Goal: Task Accomplishment & Management: Use online tool/utility

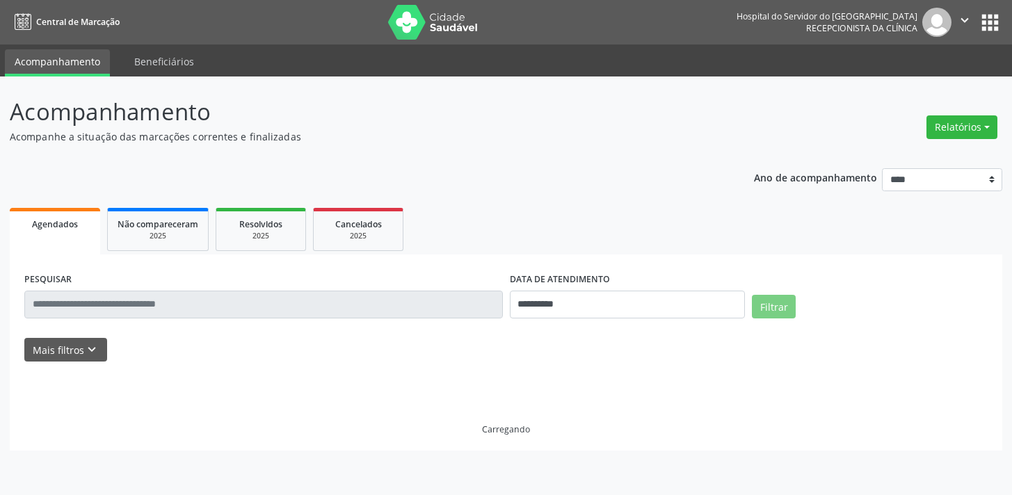
click at [99, 348] on button "Mais filtros keyboard_arrow_down" at bounding box center [65, 350] width 83 height 24
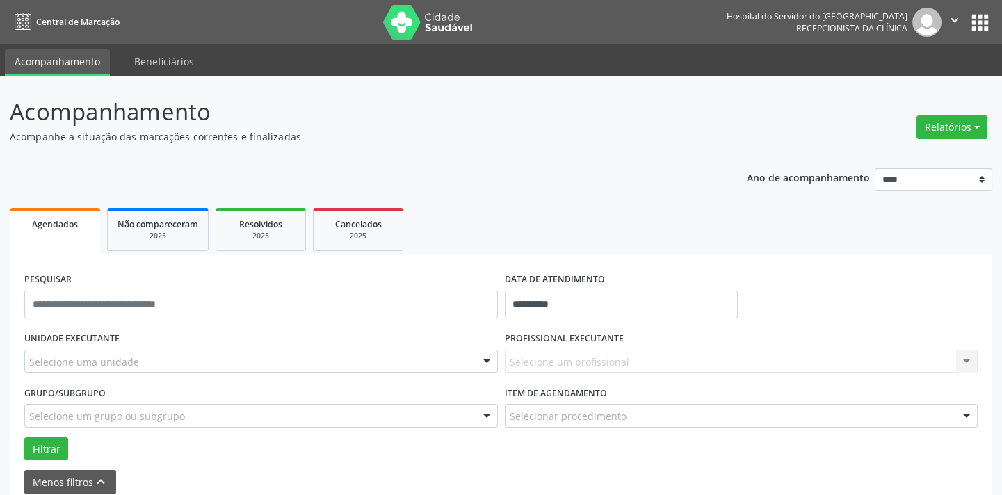
click at [159, 362] on div "Selecione uma unidade" at bounding box center [261, 362] width 474 height 24
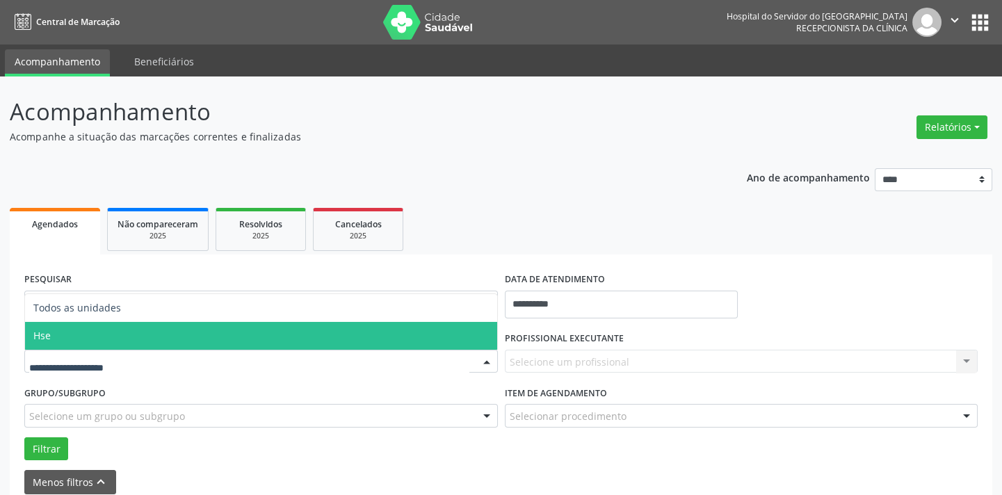
click at [159, 332] on span "Hse" at bounding box center [261, 336] width 472 height 28
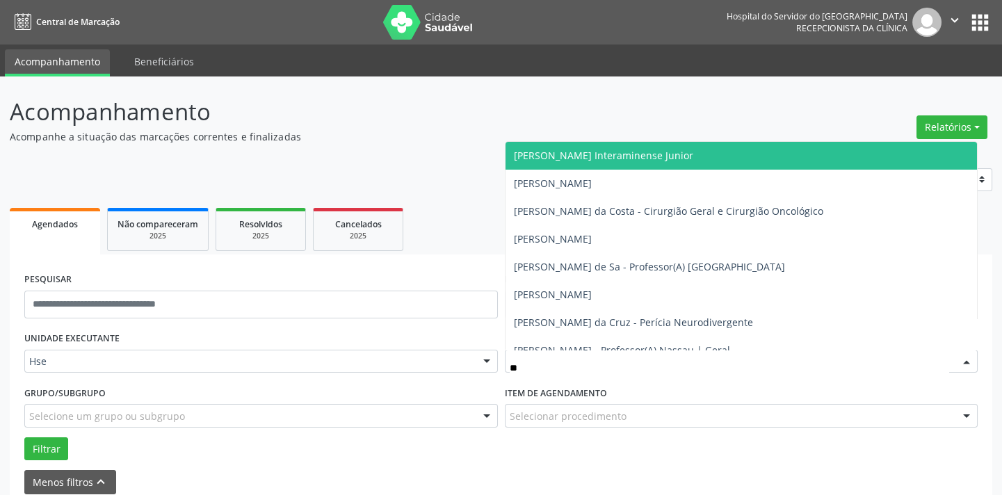
type input "***"
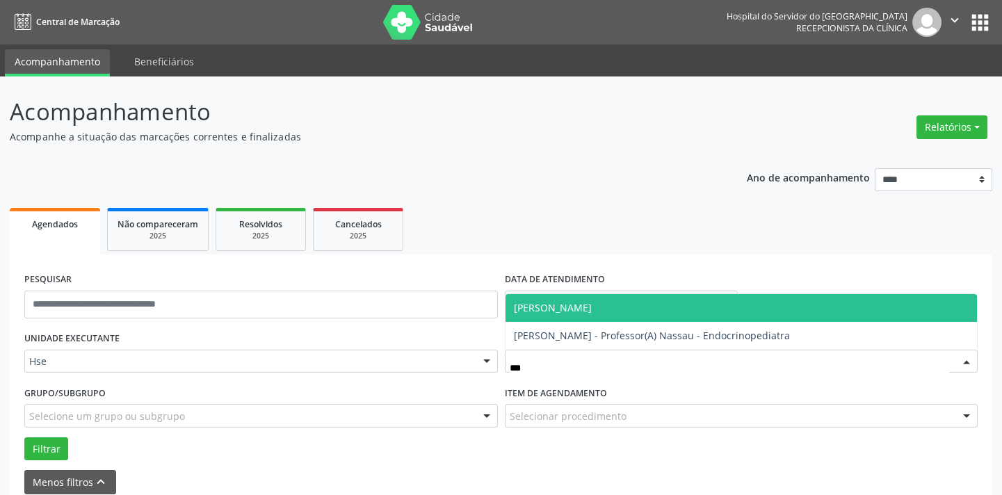
click at [561, 314] on span "[PERSON_NAME]" at bounding box center [742, 308] width 472 height 28
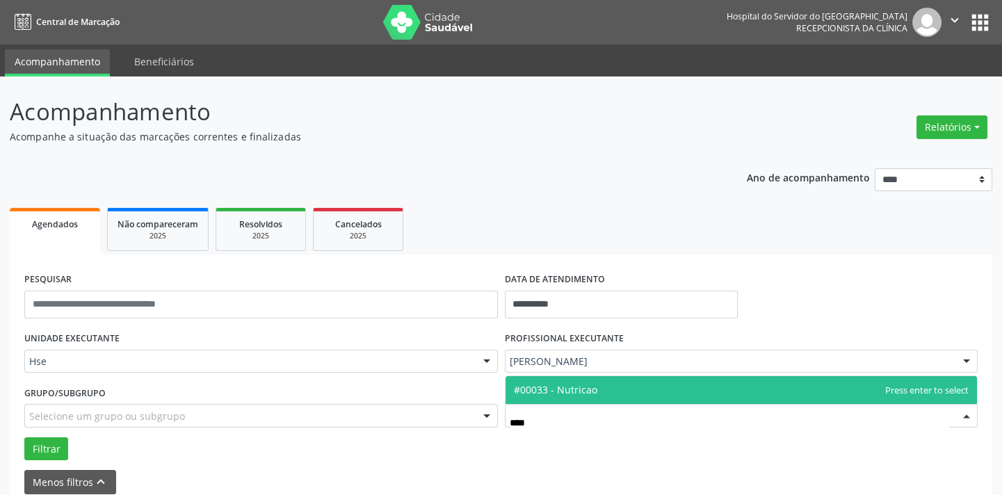
type input "*****"
click at [539, 390] on span "#00033 - Nutricao" at bounding box center [555, 389] width 83 height 13
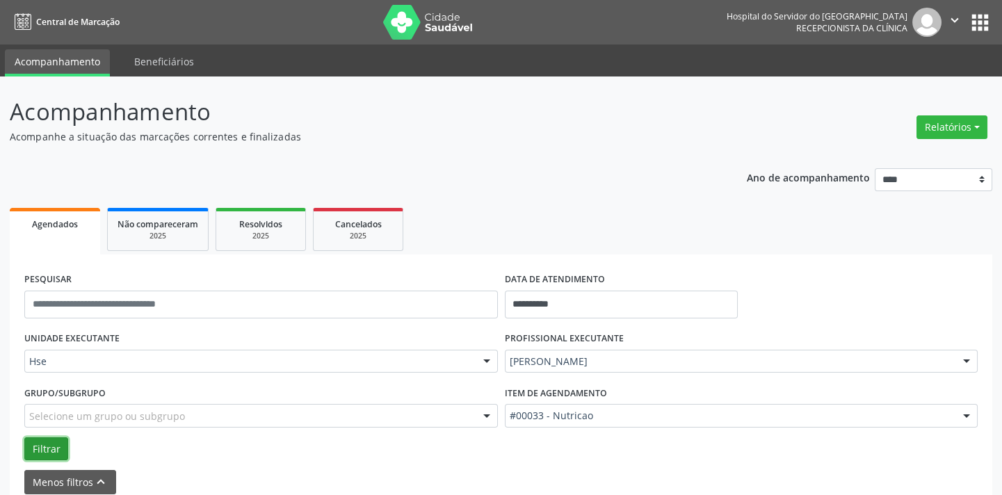
click at [48, 444] on button "Filtrar" at bounding box center [46, 449] width 44 height 24
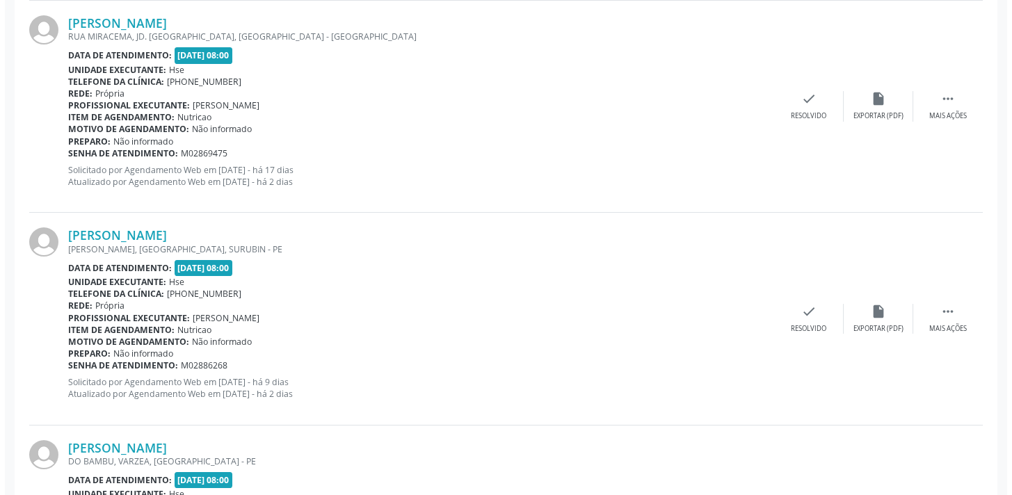
scroll to position [1138, 0]
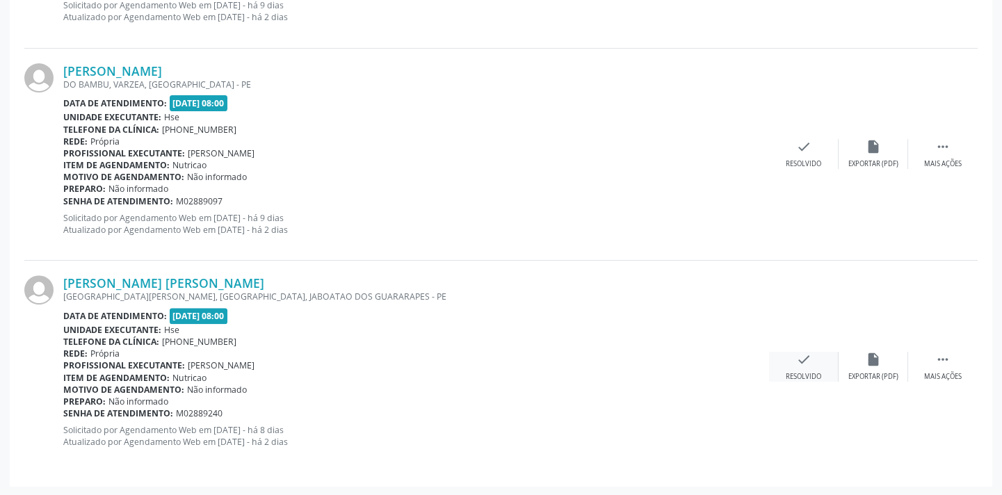
click at [793, 360] on div "check Resolvido" at bounding box center [804, 367] width 70 height 30
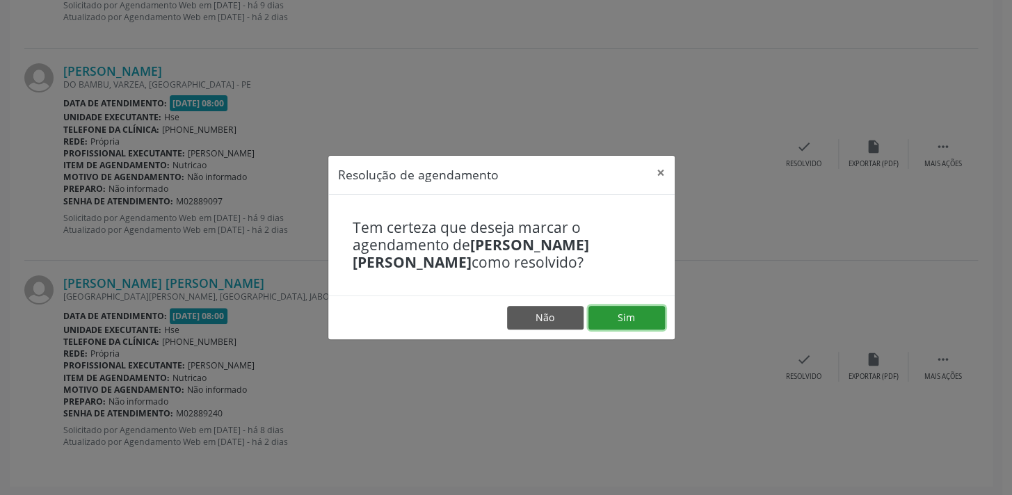
click at [620, 317] on button "Sim" at bounding box center [626, 318] width 76 height 24
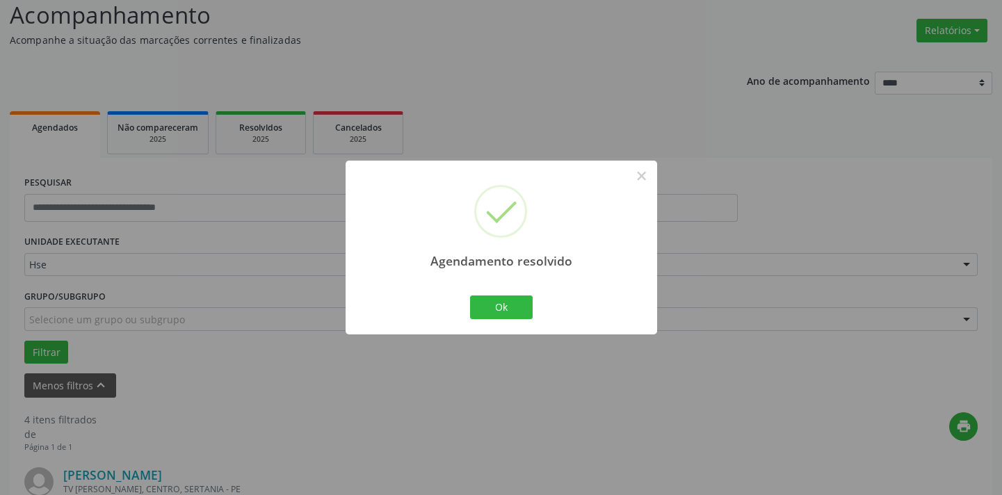
scroll to position [926, 0]
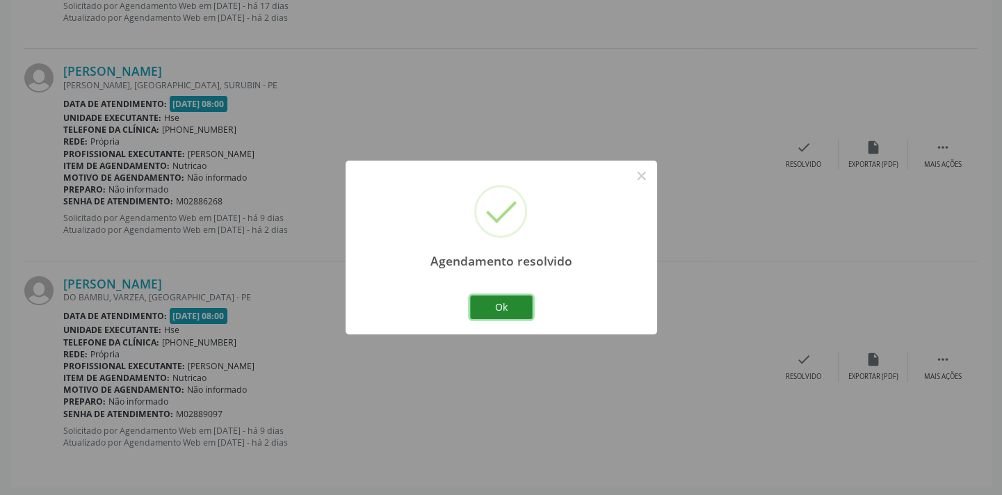
click at [521, 314] on button "Ok" at bounding box center [501, 308] width 63 height 24
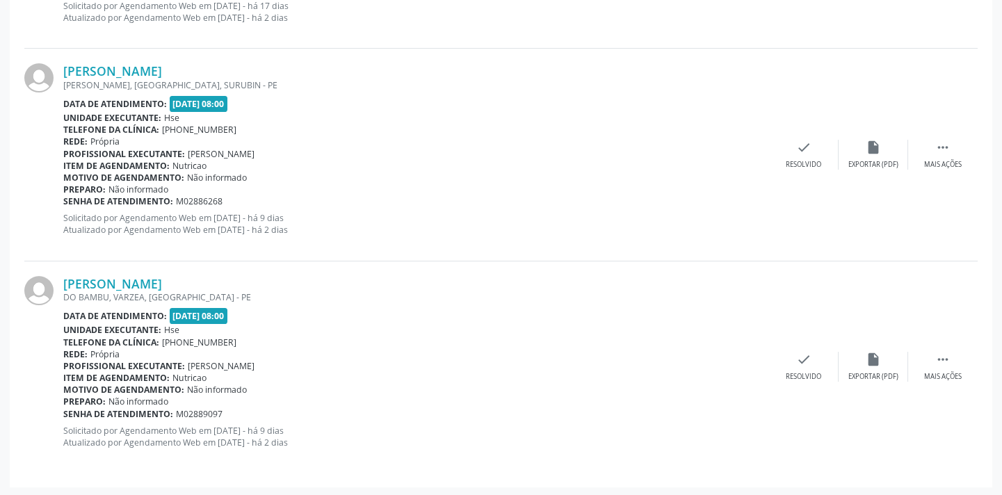
scroll to position [536, 0]
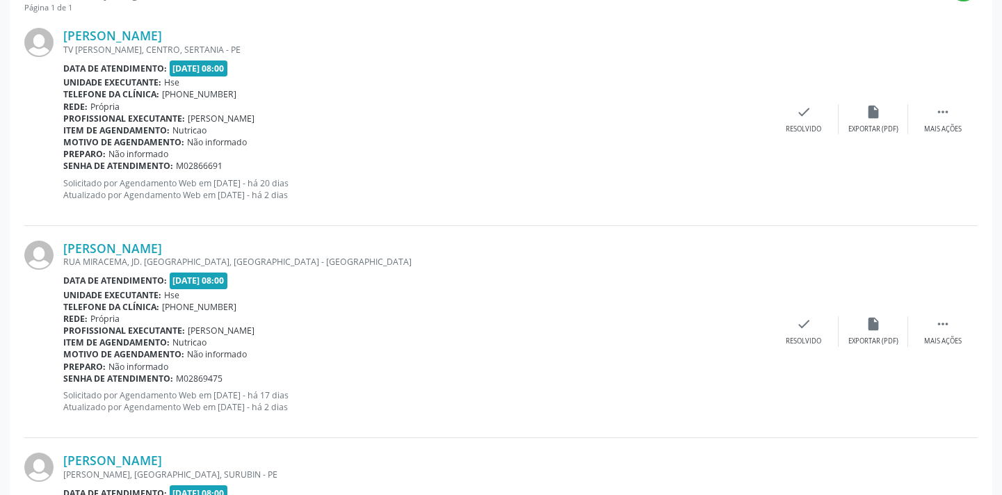
click at [936, 308] on div "[PERSON_NAME] RUA [PERSON_NAME], JD. [GEOGRAPHIC_DATA], [GEOGRAPHIC_DATA] - [GE…" at bounding box center [500, 332] width 953 height 212
click at [937, 318] on icon "" at bounding box center [942, 323] width 15 height 15
click at [885, 323] on div "alarm_off Não compareceu" at bounding box center [874, 331] width 70 height 30
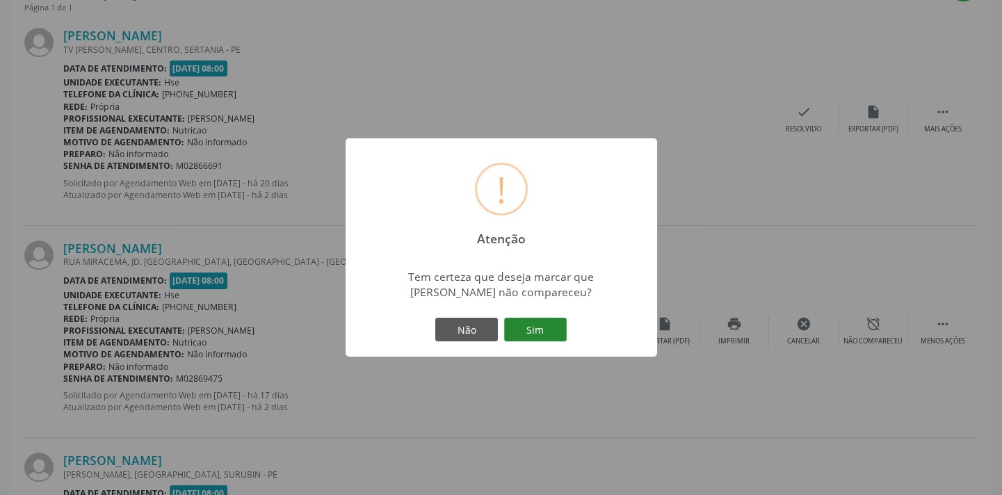
click at [512, 330] on button "Sim" at bounding box center [535, 330] width 63 height 24
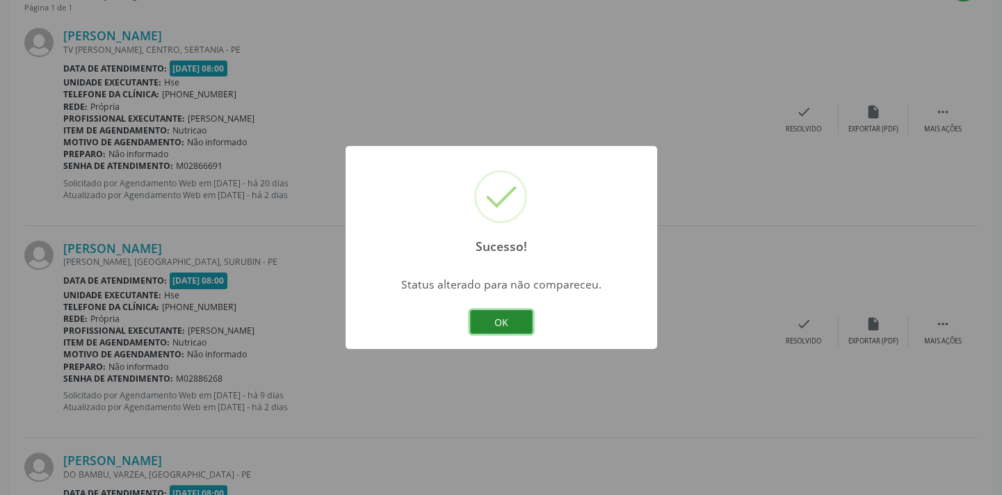
click at [495, 326] on button "OK" at bounding box center [501, 322] width 63 height 24
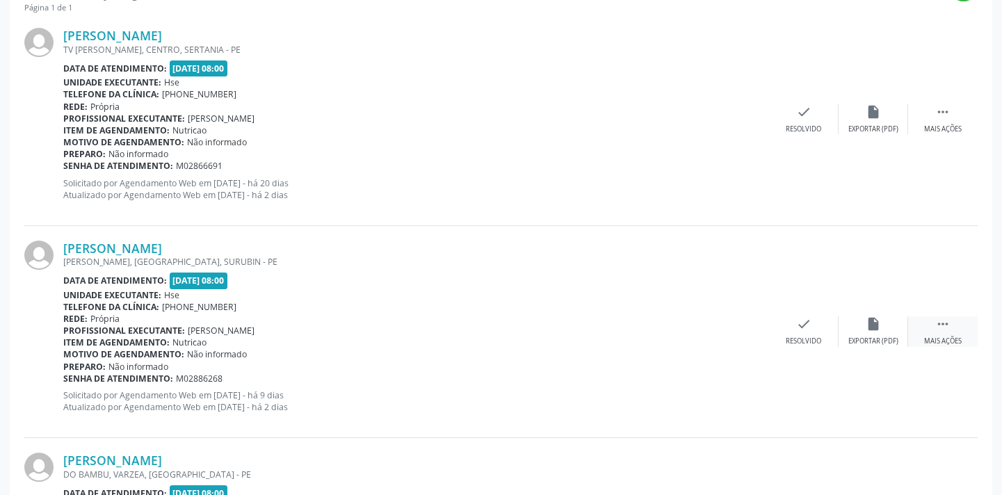
click at [928, 317] on div " Mais ações" at bounding box center [943, 331] width 70 height 30
click at [885, 317] on div "alarm_off Não compareceu" at bounding box center [874, 331] width 70 height 30
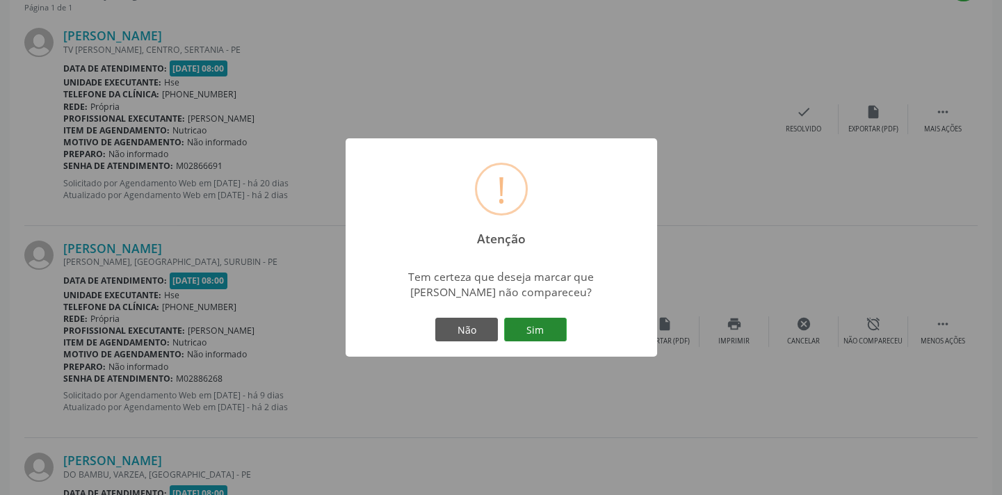
click at [557, 334] on button "Sim" at bounding box center [535, 330] width 63 height 24
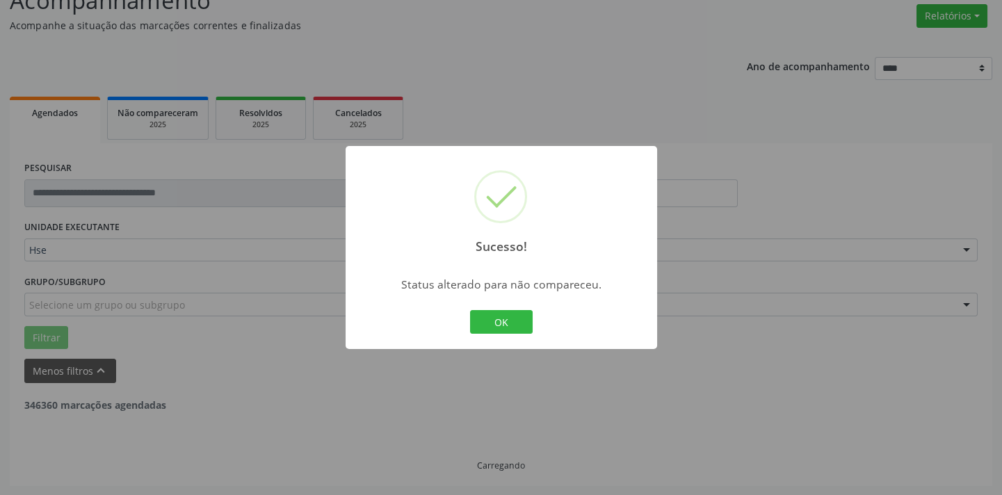
scroll to position [501, 0]
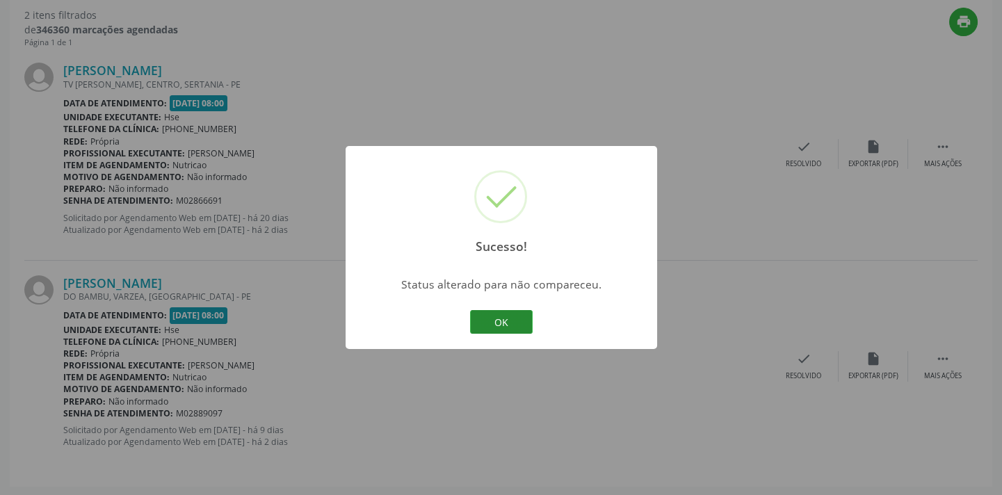
click at [522, 323] on button "OK" at bounding box center [501, 322] width 63 height 24
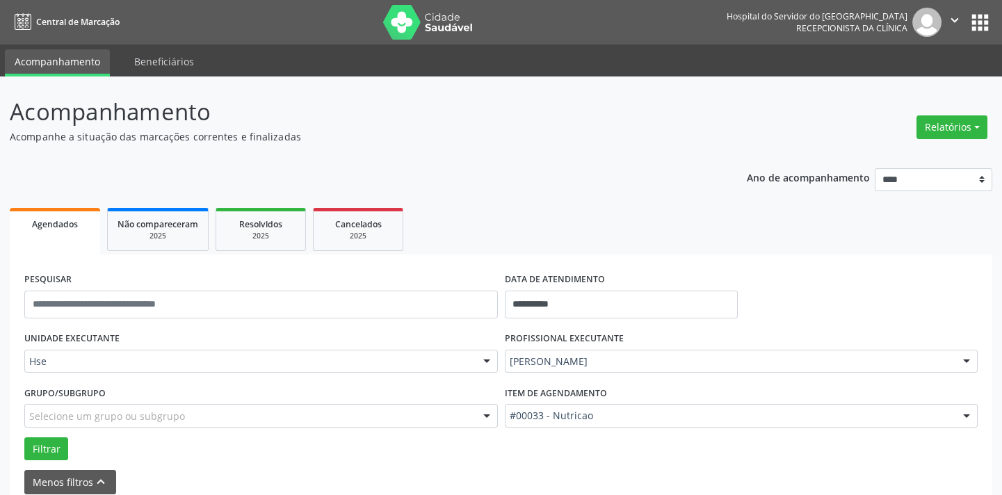
scroll to position [324, 0]
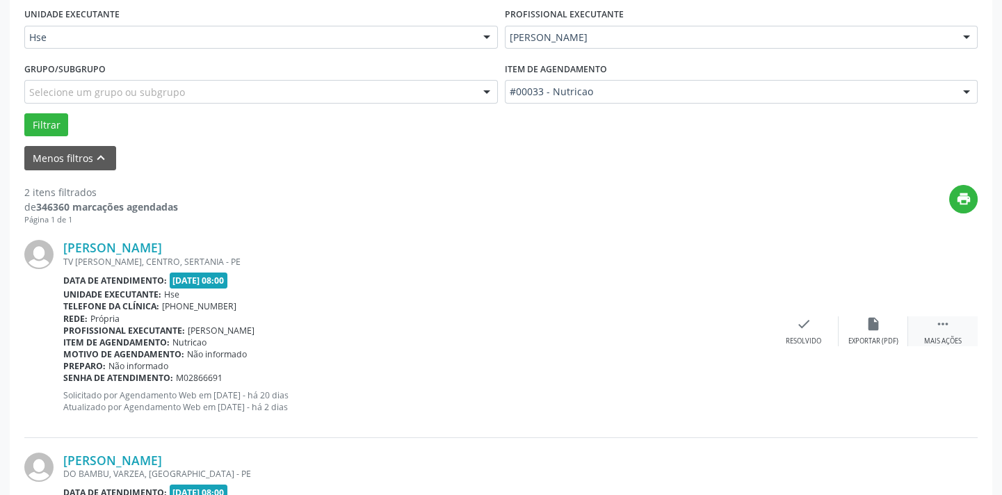
click at [919, 321] on div " Mais ações" at bounding box center [943, 331] width 70 height 30
click at [590, 324] on icon "check" at bounding box center [595, 323] width 15 height 15
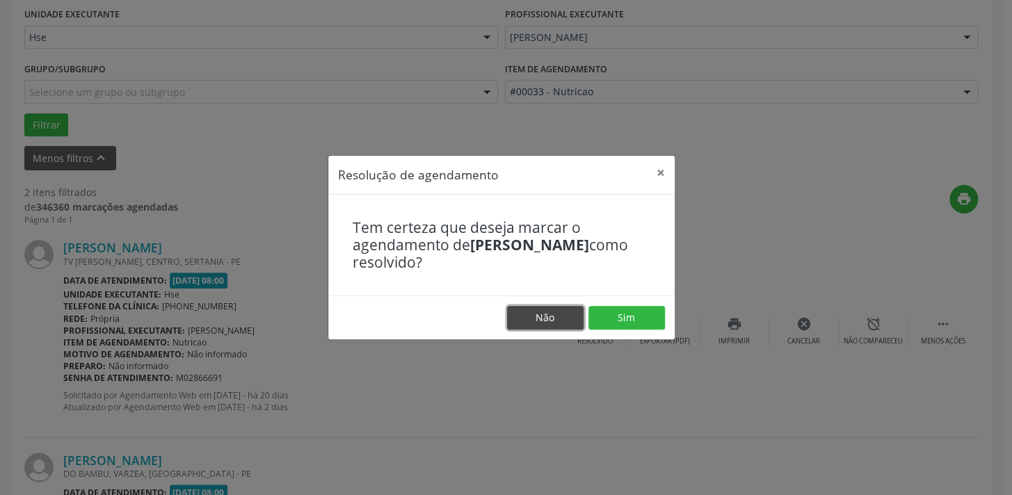
click at [556, 313] on button "Não" at bounding box center [545, 318] width 76 height 24
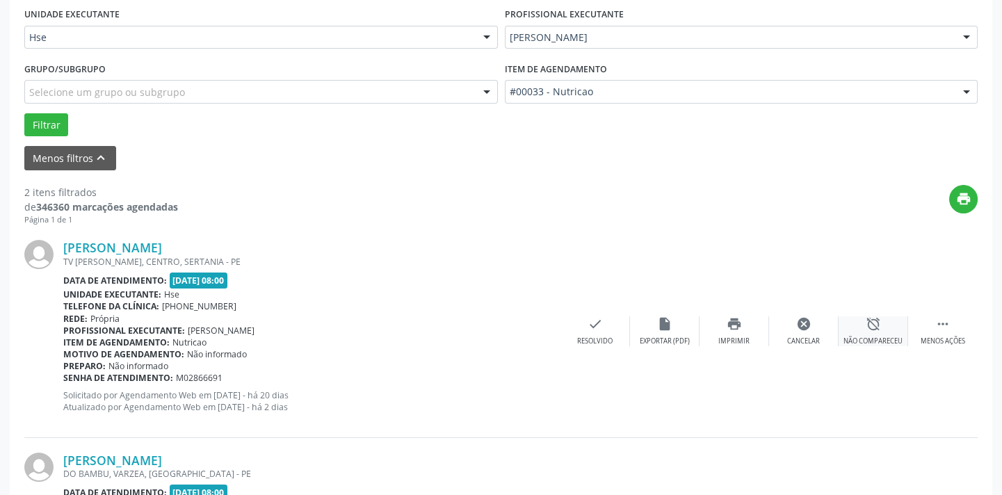
click at [855, 344] on div "Não compareceu" at bounding box center [872, 342] width 59 height 10
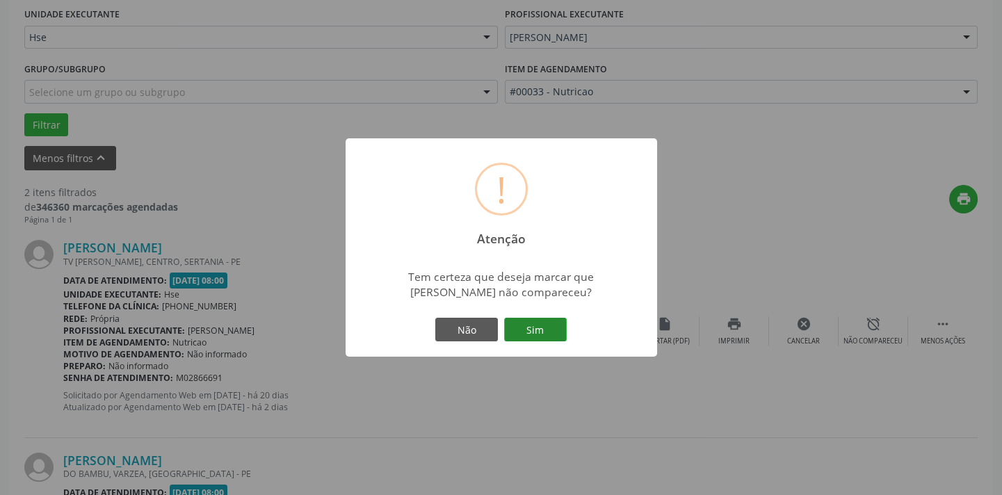
click at [544, 326] on button "Sim" at bounding box center [535, 330] width 63 height 24
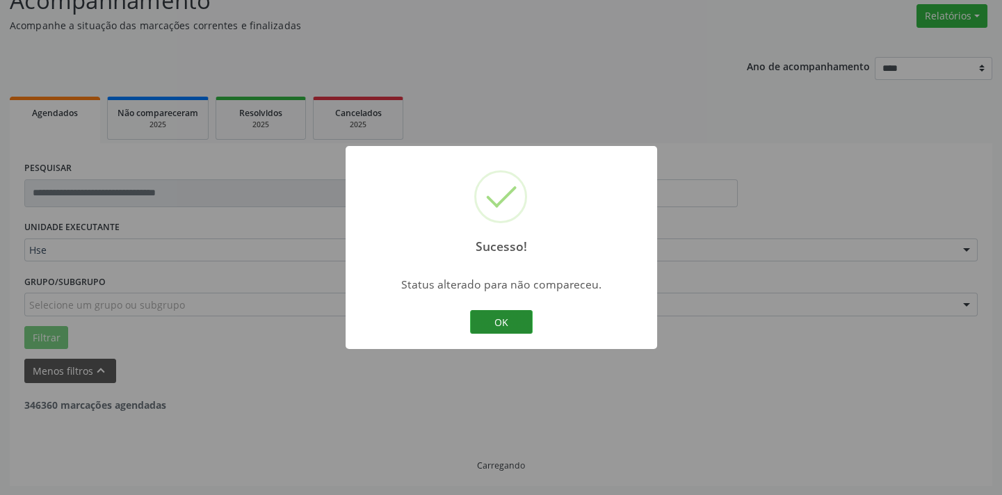
scroll to position [290, 0]
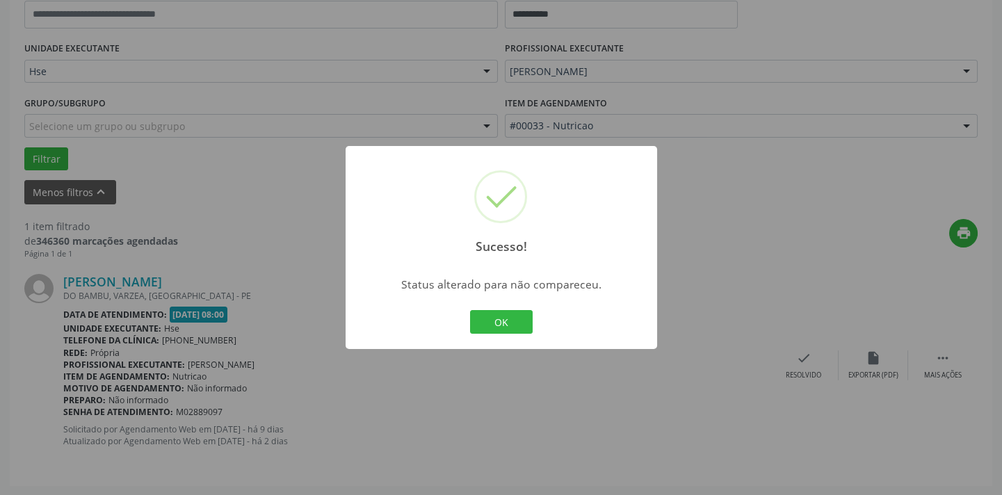
drag, startPoint x: 510, startPoint y: 326, endPoint x: 528, endPoint y: 326, distance: 18.1
click at [509, 326] on button "OK" at bounding box center [501, 322] width 63 height 24
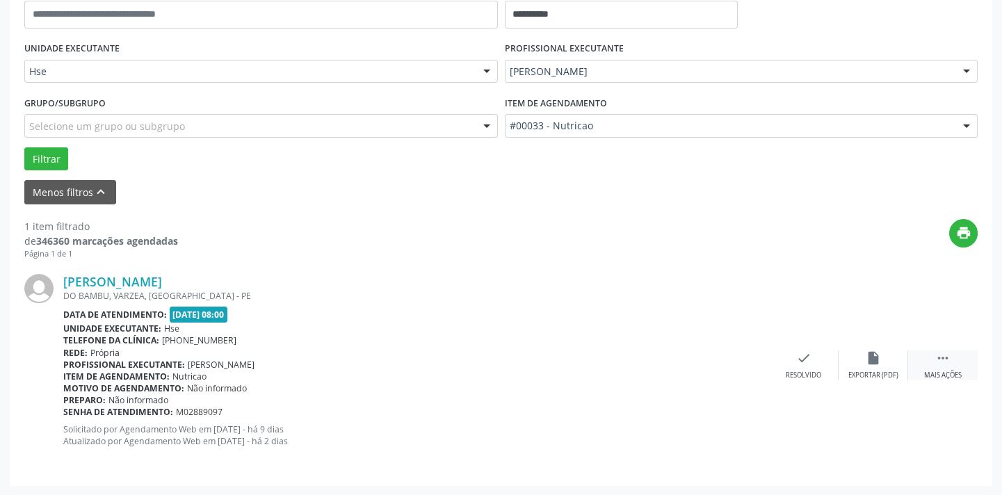
click at [919, 350] on div " Mais ações" at bounding box center [943, 365] width 70 height 30
click at [882, 360] on div "alarm_off Não compareceu" at bounding box center [874, 365] width 70 height 30
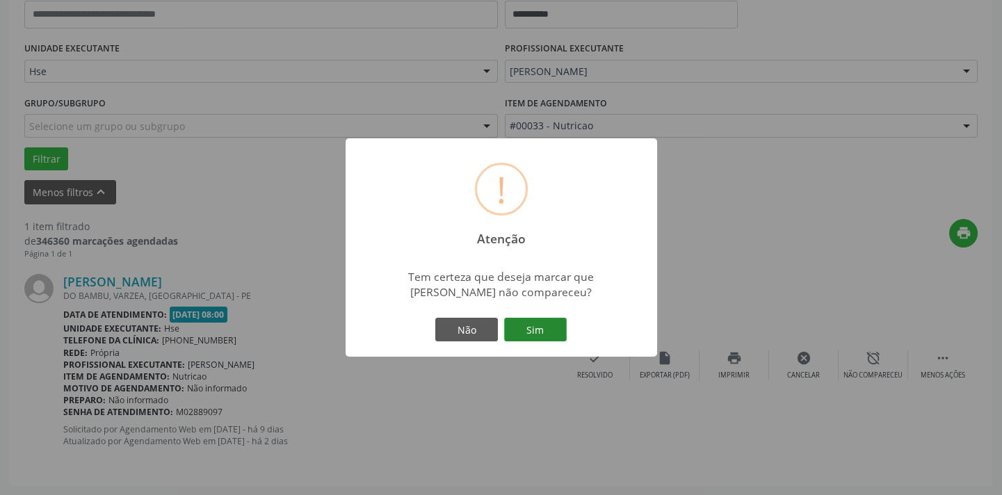
click at [534, 332] on button "Sim" at bounding box center [535, 330] width 63 height 24
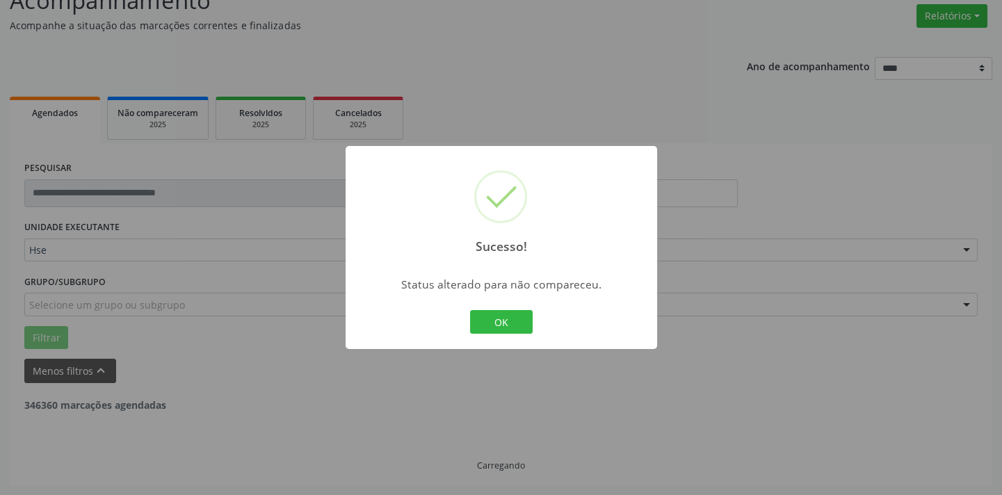
scroll to position [66, 0]
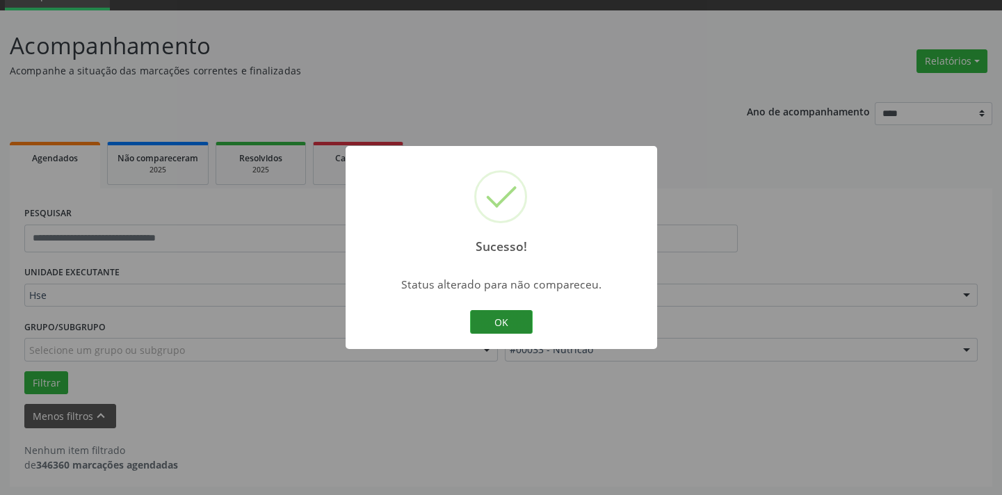
click at [494, 310] on button "OK" at bounding box center [501, 322] width 63 height 24
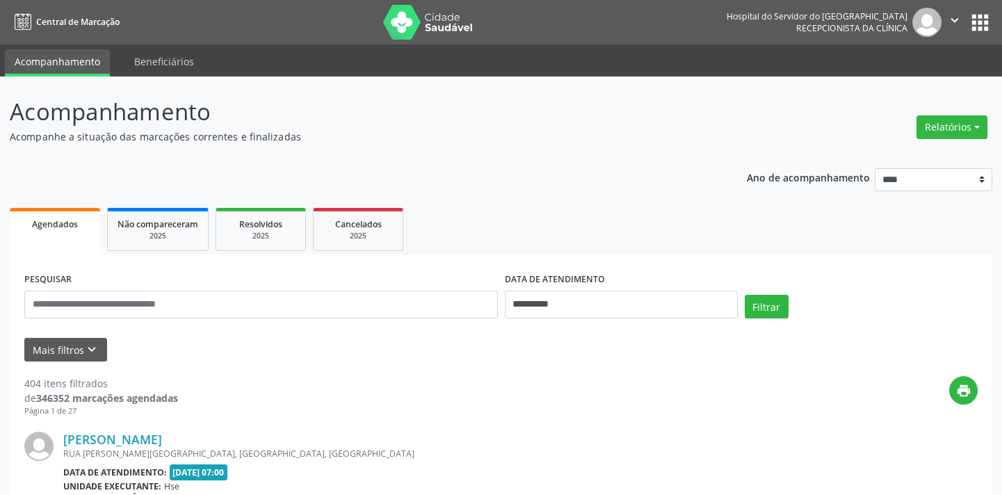
scroll to position [63, 0]
